Goal: Find specific page/section: Find specific page/section

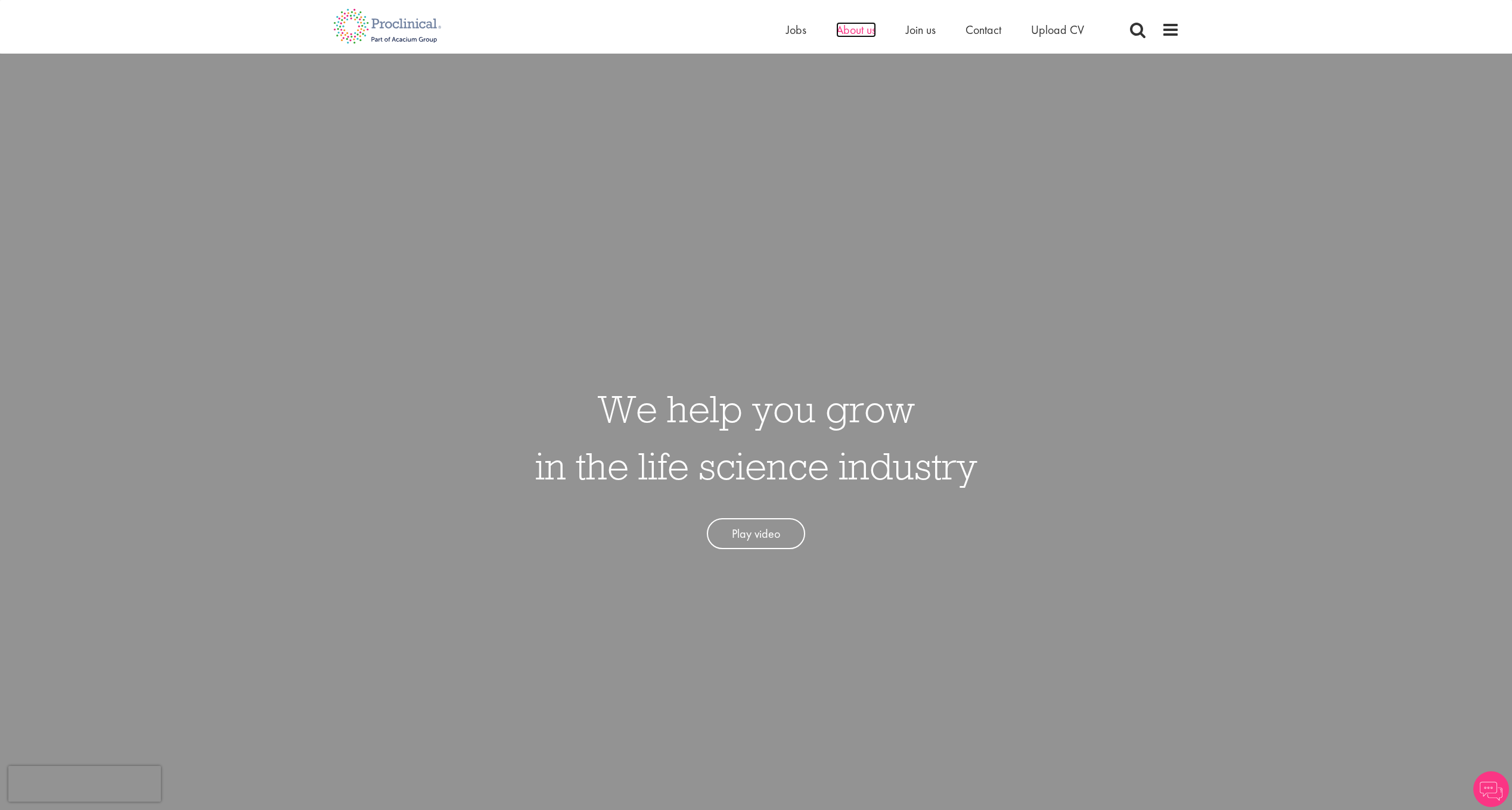
click at [854, 27] on span "About us" at bounding box center [856, 29] width 40 height 16
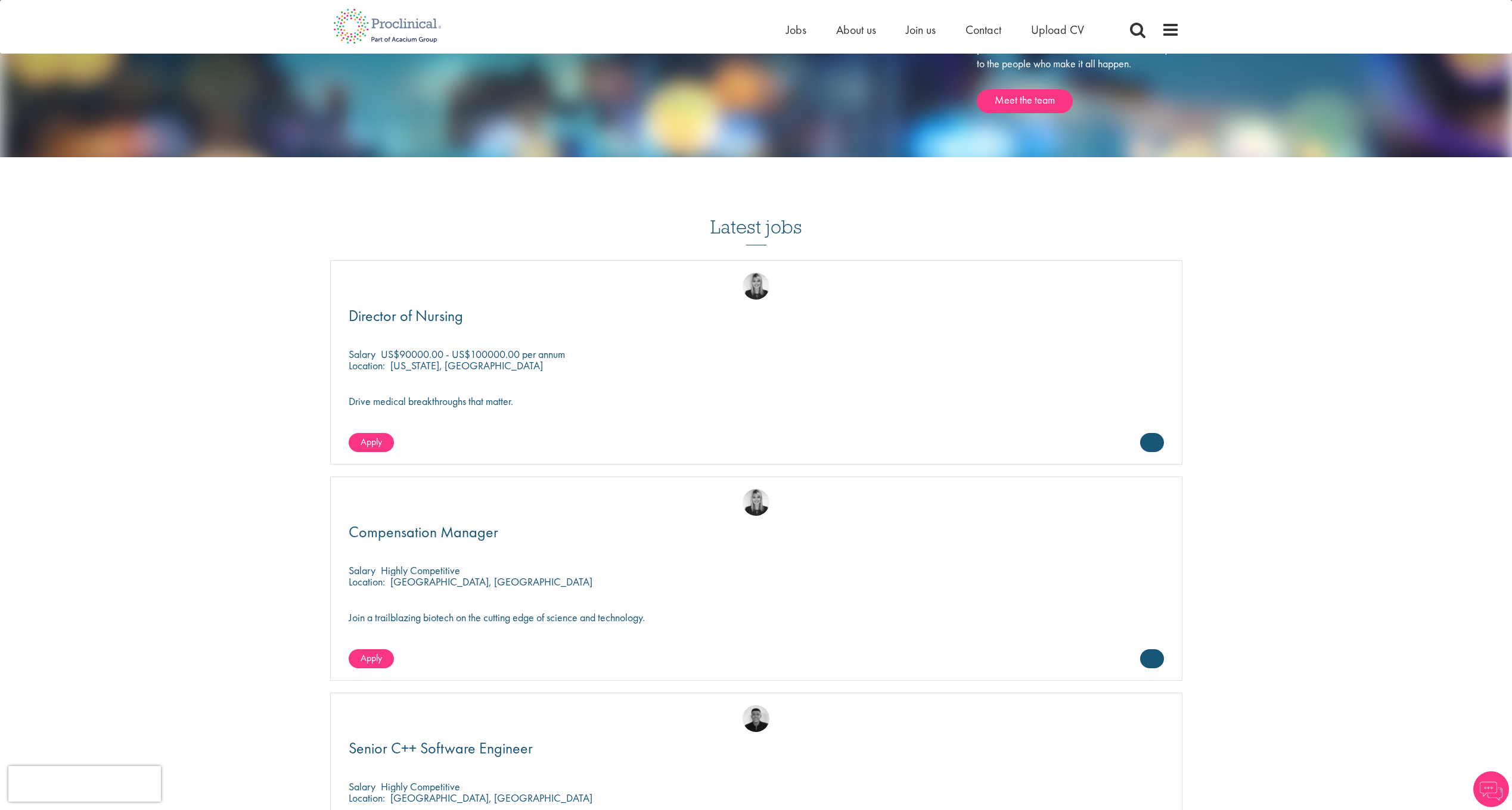
scroll to position [1668, 0]
click at [422, 351] on p "US$90000.00 - US$100000.00 per annum" at bounding box center [473, 353] width 184 height 14
drag, startPoint x: 422, startPoint y: 351, endPoint x: 413, endPoint y: 352, distance: 9.1
click at [413, 351] on p "US$90000.00 - US$100000.00 per annum" at bounding box center [473, 353] width 184 height 14
click at [489, 353] on p "US$90000.00 - US$100000.00 per annum" at bounding box center [473, 353] width 184 height 14
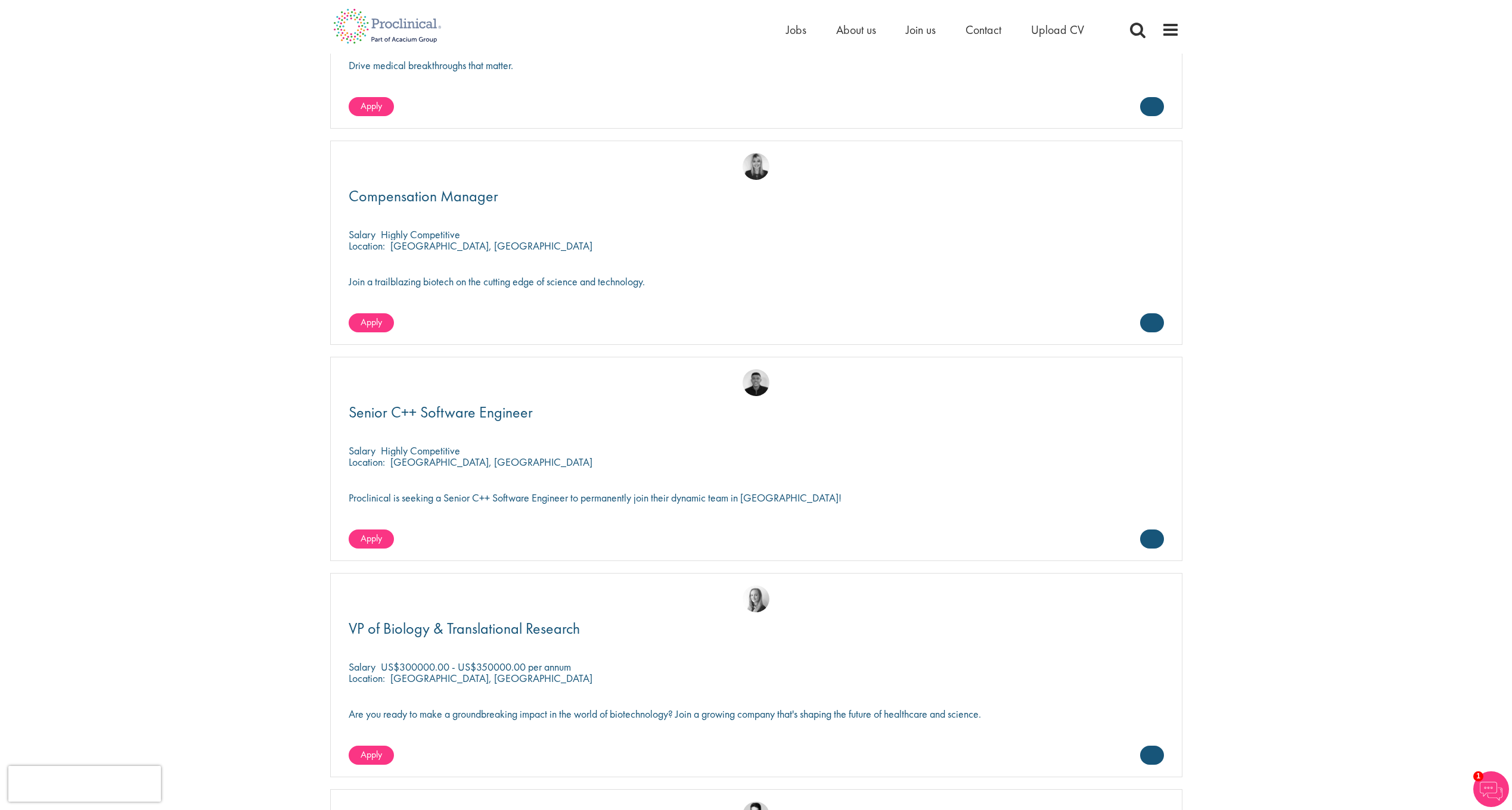
scroll to position [2025, 0]
